Goal: Register for event/course

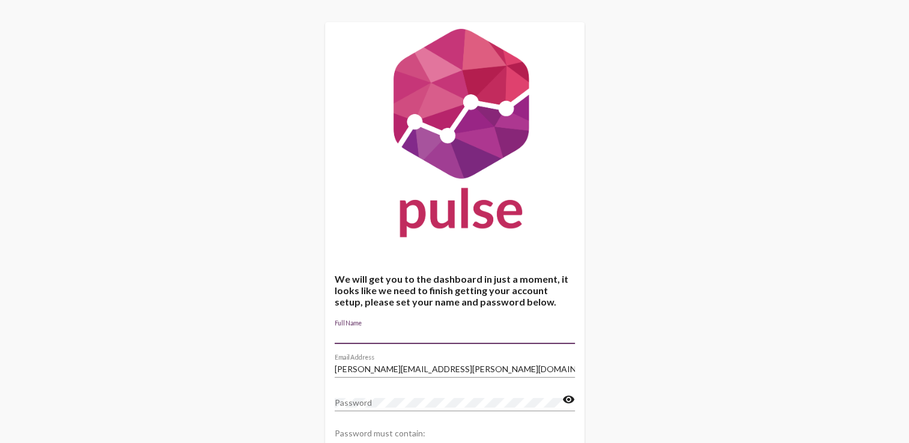
click at [377, 330] on input "Full Name" at bounding box center [455, 335] width 240 height 10
type input "[PERSON_NAME]"
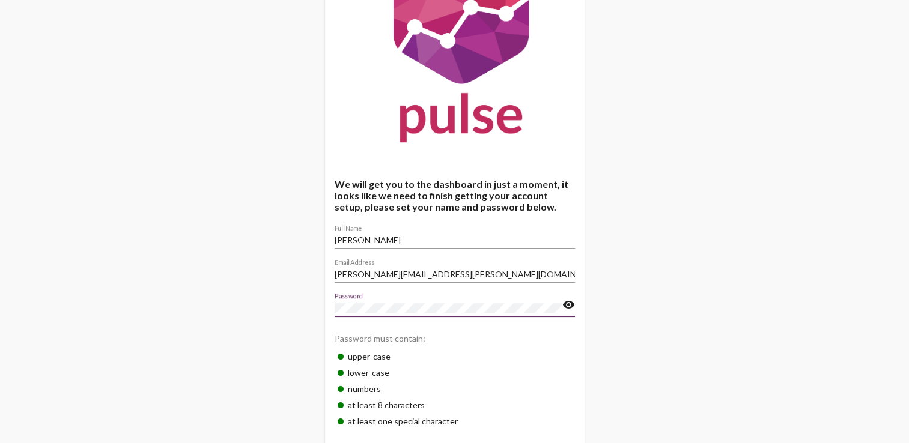
scroll to position [145, 0]
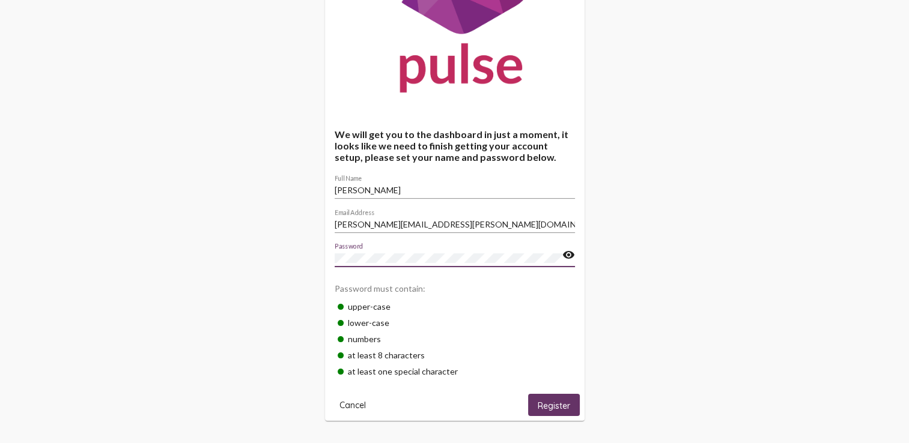
click at [556, 403] on span "Register" at bounding box center [554, 405] width 32 height 11
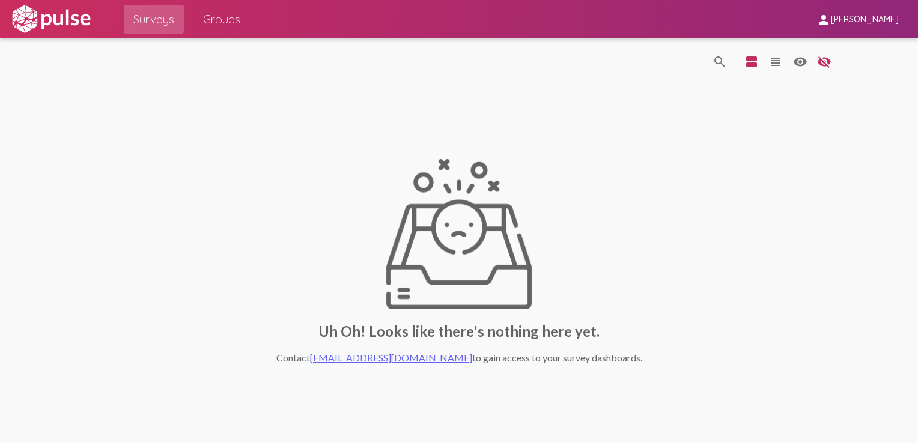
click at [589, 114] on div "Uh Oh! Looks like there's nothing here yet. Contact [EMAIL_ADDRESS][DOMAIN_NAME…" at bounding box center [459, 261] width 768 height 358
click at [240, 25] on span "Groups" at bounding box center [221, 19] width 37 height 22
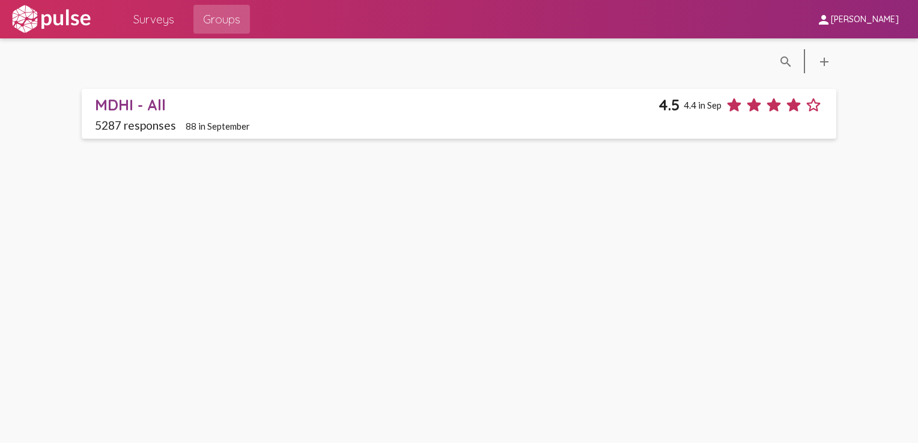
click at [157, 104] on div "MDHI - All" at bounding box center [377, 105] width 564 height 19
